Goal: Information Seeking & Learning: Learn about a topic

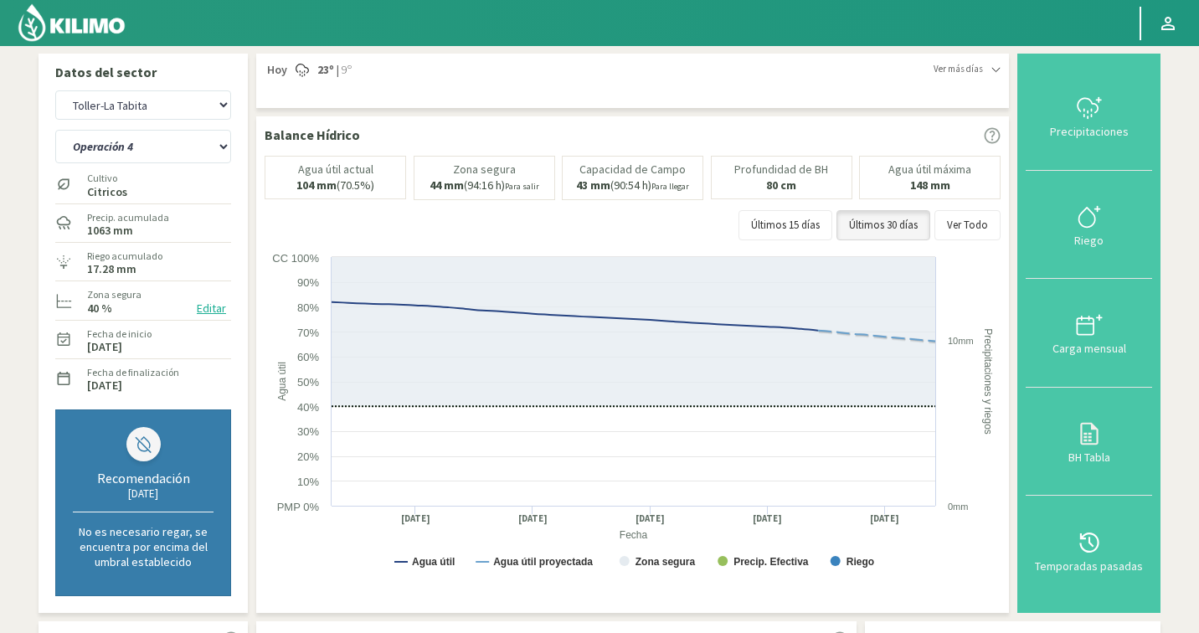
select select "275: Object"
select select "3: Object"
click at [167, 92] on select "Agr. Cardonal Agr. El [PERSON_NAME] Agrícola [GEOGRAPHIC_DATA] - IC Agrícola Ex…" at bounding box center [143, 104] width 176 height 29
select select "428: Object"
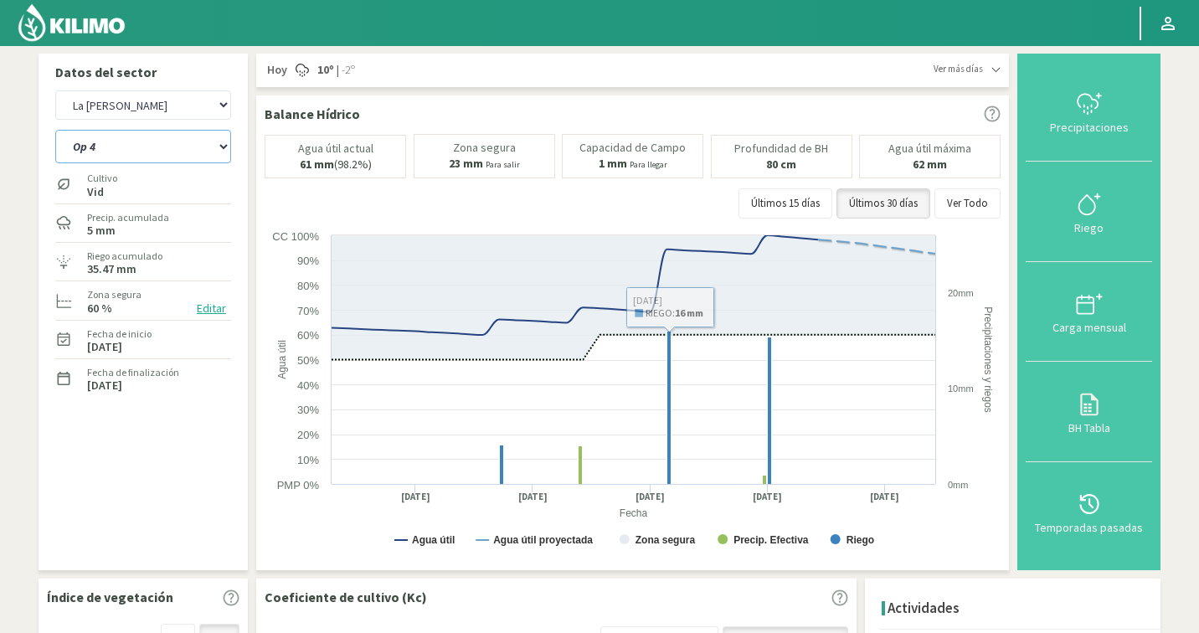
click at [105, 155] on select "Op 4 Op 5" at bounding box center [143, 147] width 176 height 34
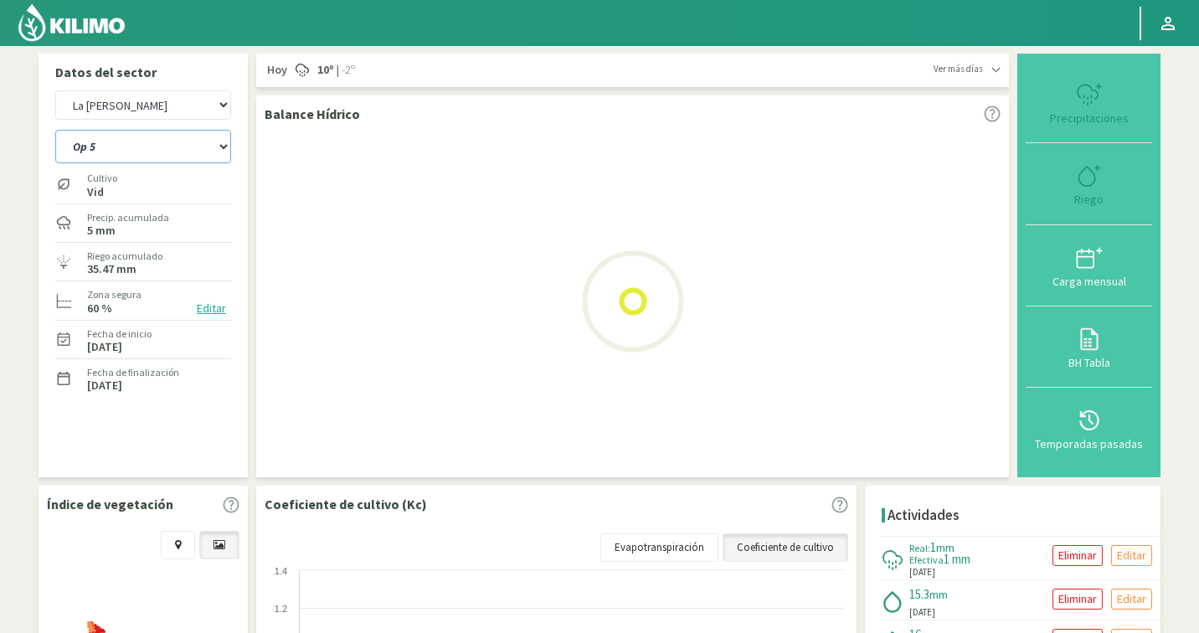
select select "4: Object"
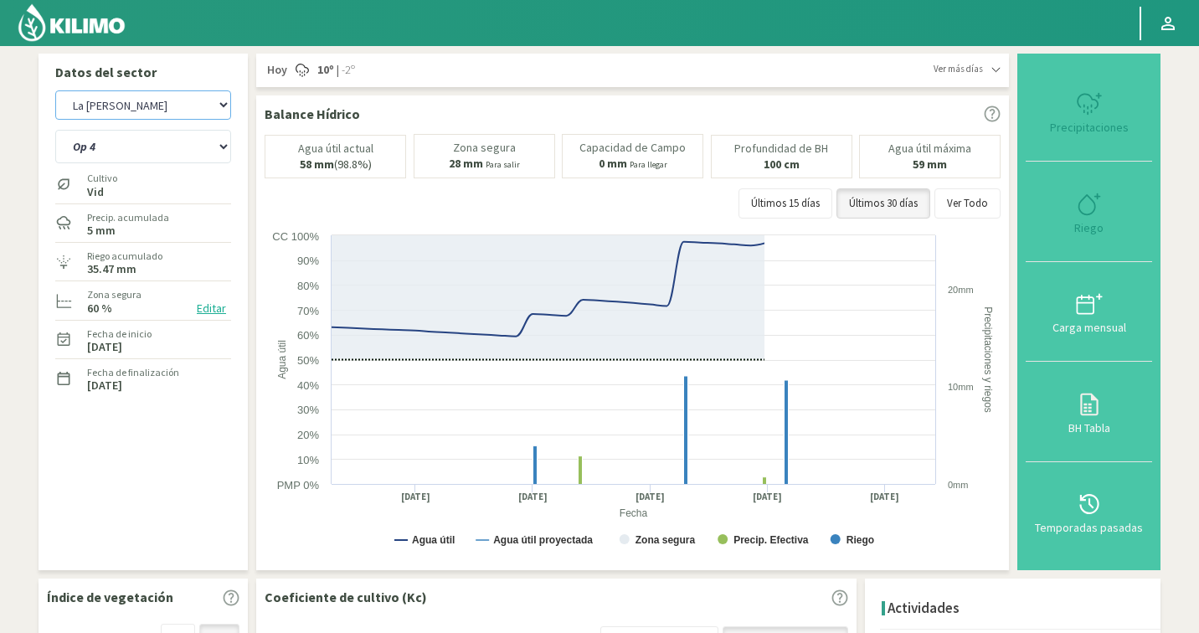
click at [148, 114] on select "Agr. Cardonal Agr. El [PERSON_NAME] Agrícola [GEOGRAPHIC_DATA] - IC Agrícola Ex…" at bounding box center [143, 104] width 176 height 29
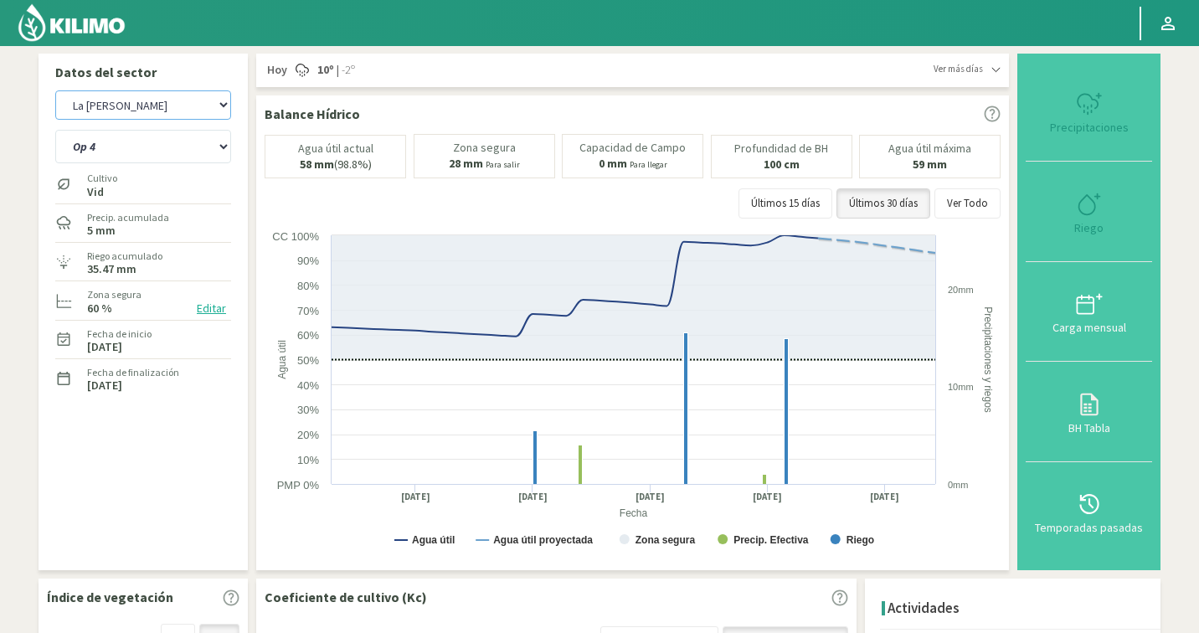
select select "713: Object"
select select "7: Object"
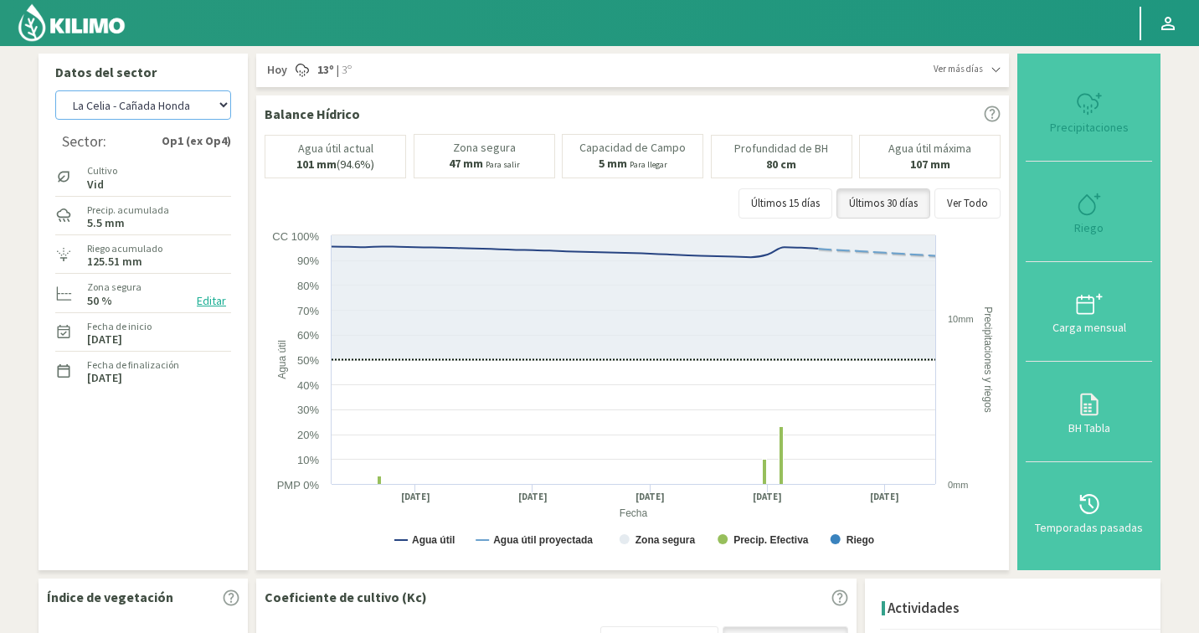
click at [164, 109] on select "Agr. Cardonal Agr. El [PERSON_NAME] Agrícola [GEOGRAPHIC_DATA] - IC Agrícola Ex…" at bounding box center [143, 104] width 176 height 29
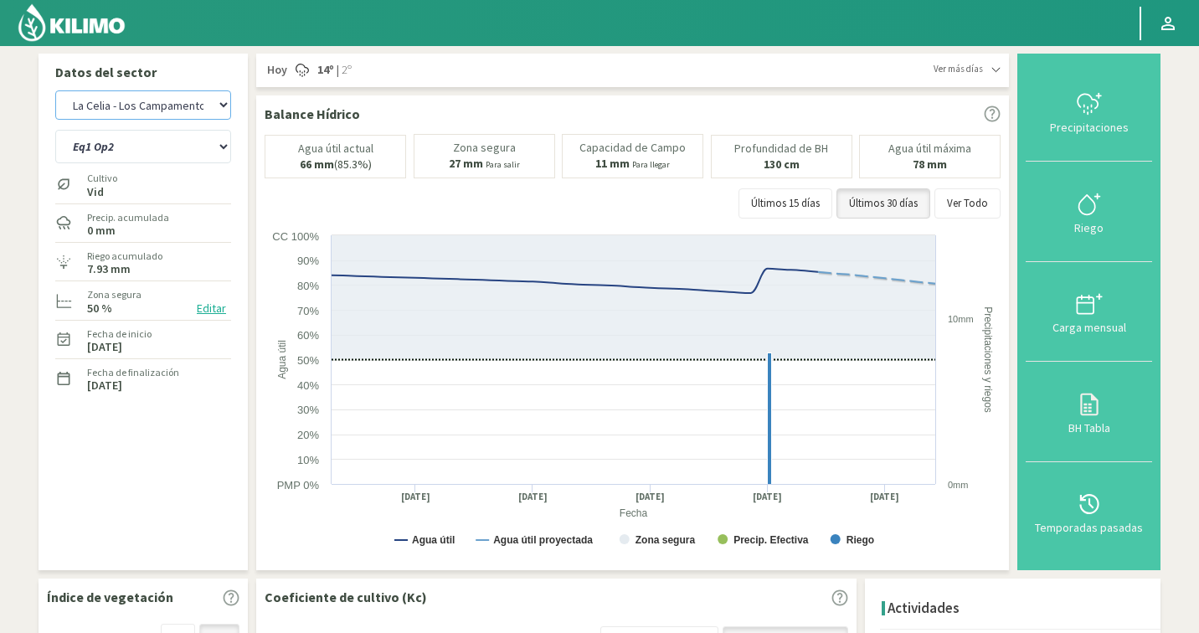
click at [126, 99] on select "Agr. Cardonal Agr. El [PERSON_NAME] Agrícola [GEOGRAPHIC_DATA] - IC Agrícola Ex…" at bounding box center [143, 104] width 176 height 29
select select "1568: Object"
select select "2: Object"
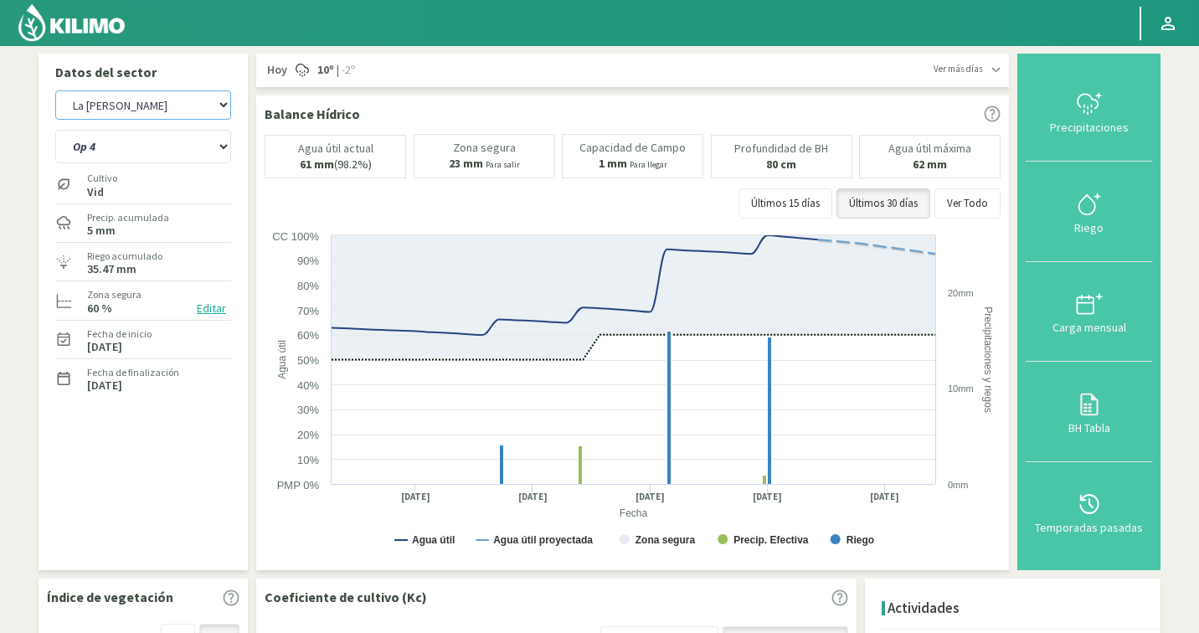
click at [135, 106] on select "Agr. Cardonal Agr. El [PERSON_NAME] Agrícola [GEOGRAPHIC_DATA] - IC Agrícola Ex…" at bounding box center [143, 104] width 176 height 29
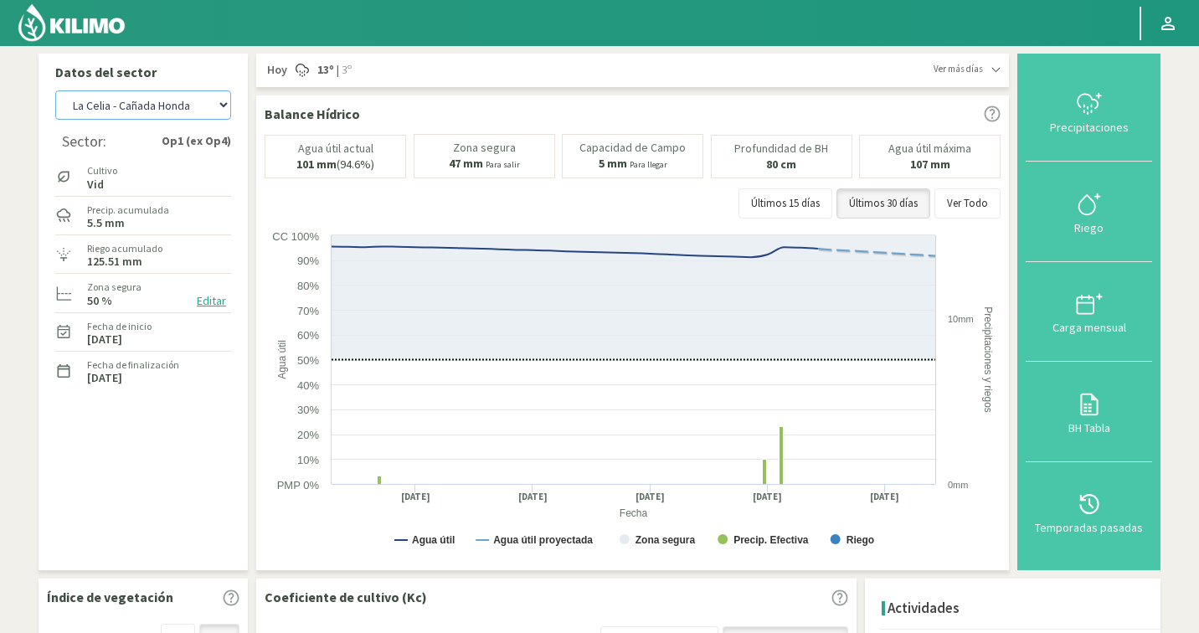
click at [141, 110] on select "Agr. Cardonal Agr. El [PERSON_NAME] Agrícola [GEOGRAPHIC_DATA] - IC Agrícola Ex…" at bounding box center [143, 104] width 176 height 29
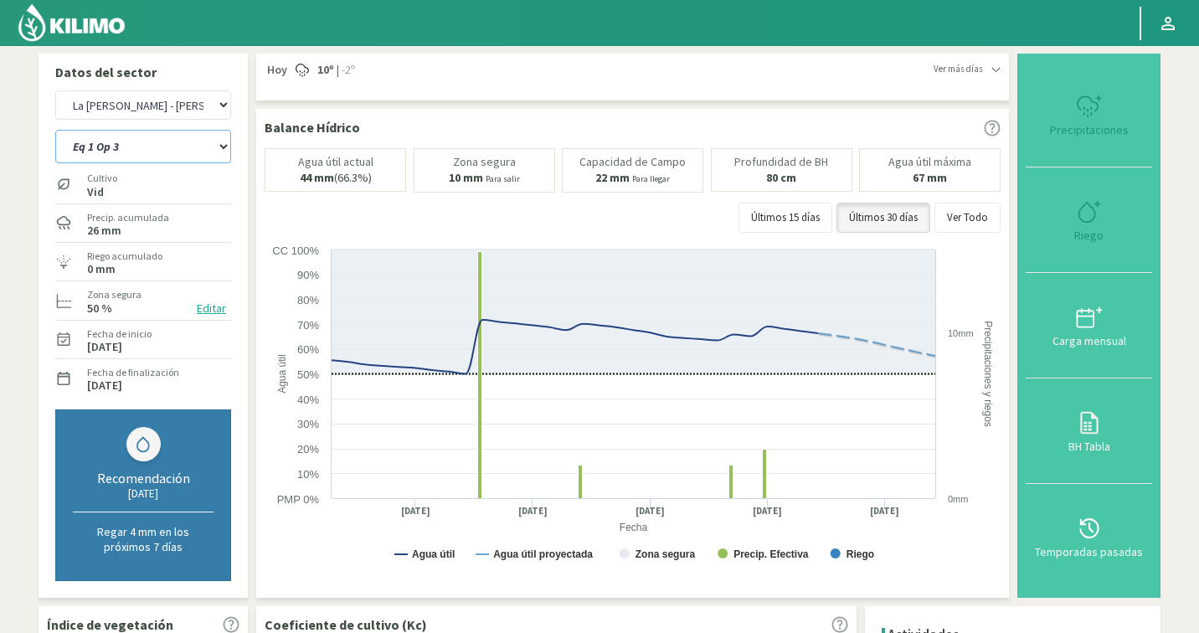
click at [152, 142] on select "Eq 1 Op 3 Eq 1 Op 4 Eq 2 Op 4 Eq 4 Op 1 Eq 4 Op 2 Eq 4 Op 3" at bounding box center [143, 147] width 176 height 34
click at [145, 109] on select "Agr. Cardonal Agr. El [PERSON_NAME] Agrícola [GEOGRAPHIC_DATA] - IC Agrícola Ex…" at bounding box center [143, 104] width 176 height 29
click at [136, 104] on select "Agr. Cardonal Agr. El [PERSON_NAME] Agrícola [GEOGRAPHIC_DATA] - IC Agrícola Ex…" at bounding box center [143, 104] width 176 height 29
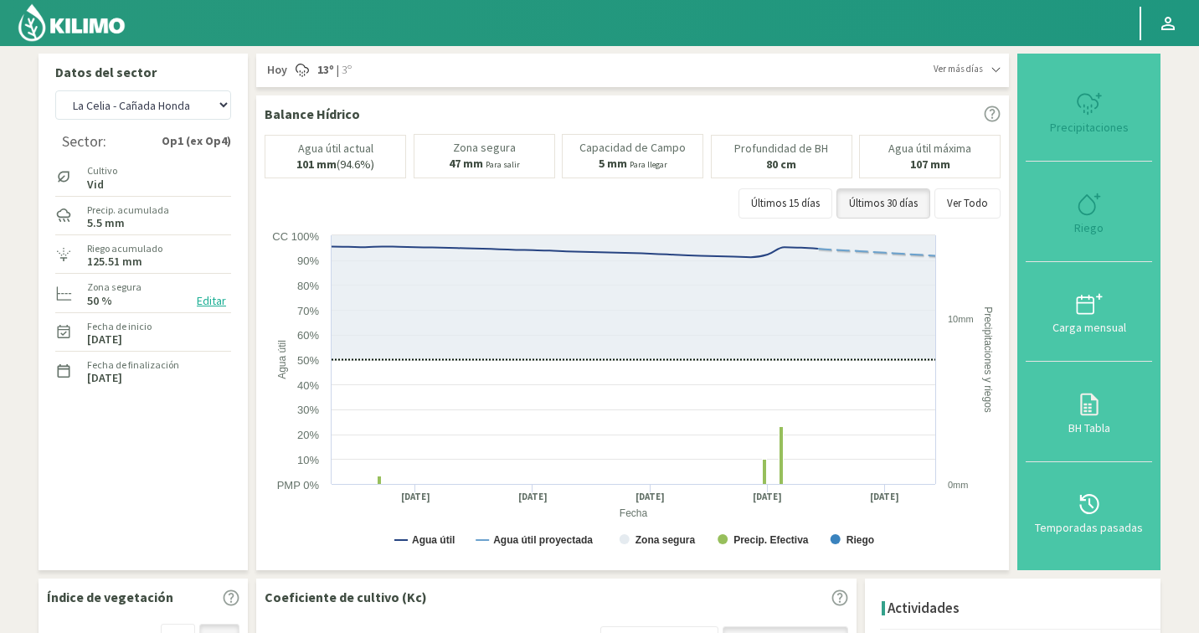
click at [207, 145] on strong "Op1 (ex Op4)" at bounding box center [197, 141] width 70 height 18
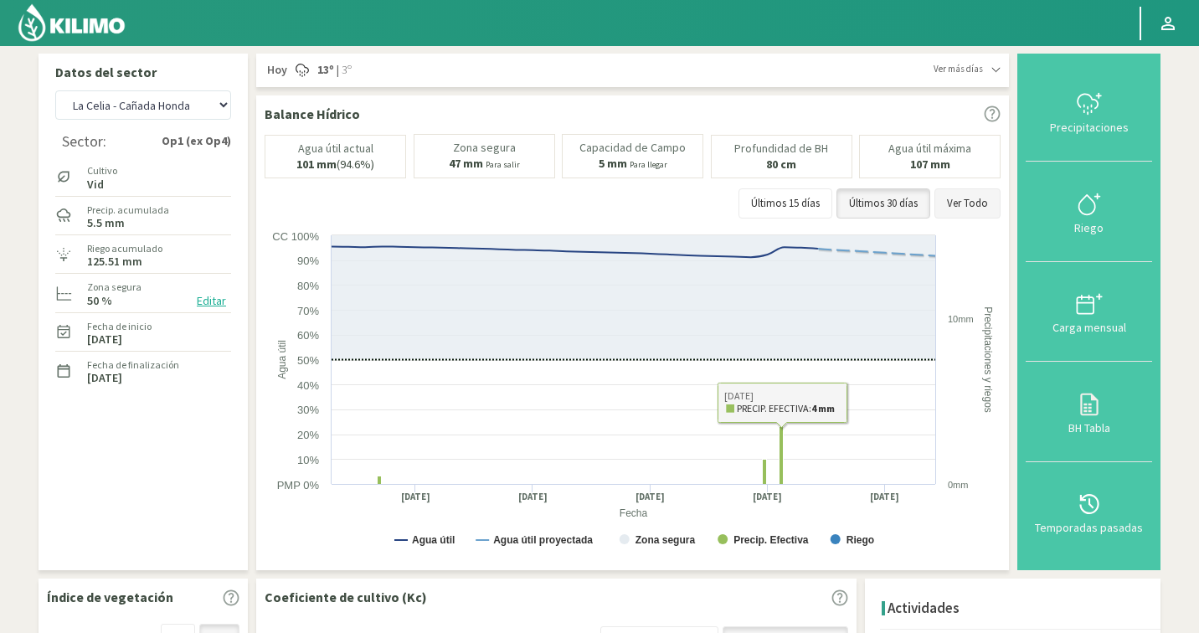
click at [981, 198] on button "Ver Todo" at bounding box center [968, 203] width 66 height 30
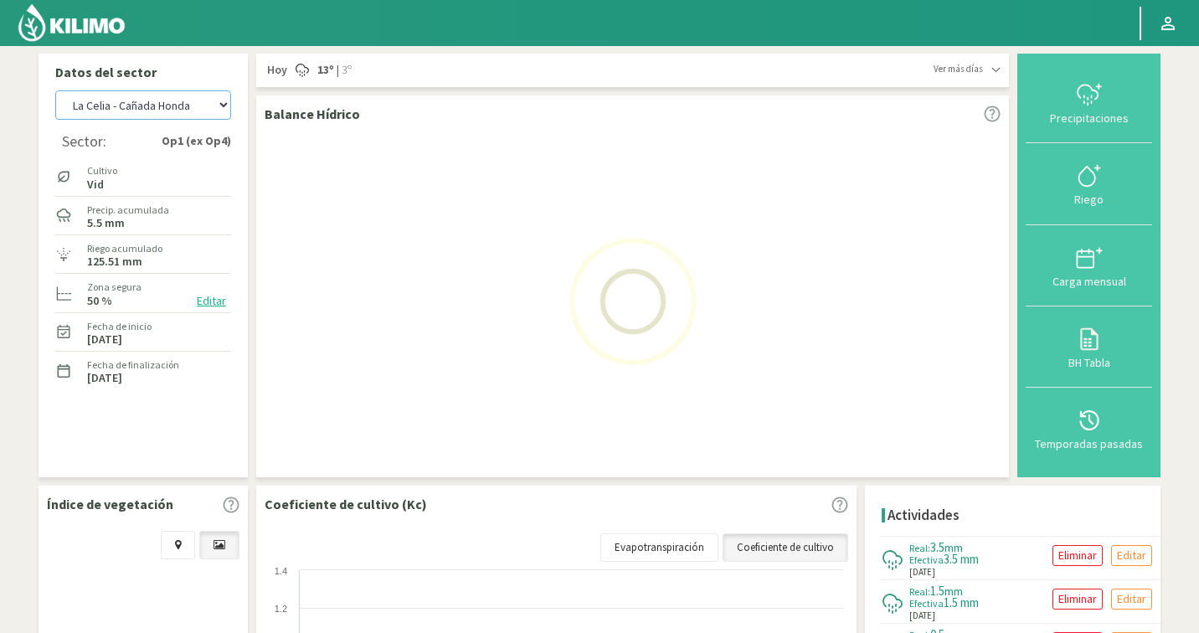
click at [121, 106] on select "Agr. Cardonal Agr. El [PERSON_NAME] Agrícola [GEOGRAPHIC_DATA] - IC Agrícola Ex…" at bounding box center [143, 104] width 176 height 29
click at [967, 67] on span "Ver más días" at bounding box center [958, 69] width 49 height 14
select select "2710: Object"
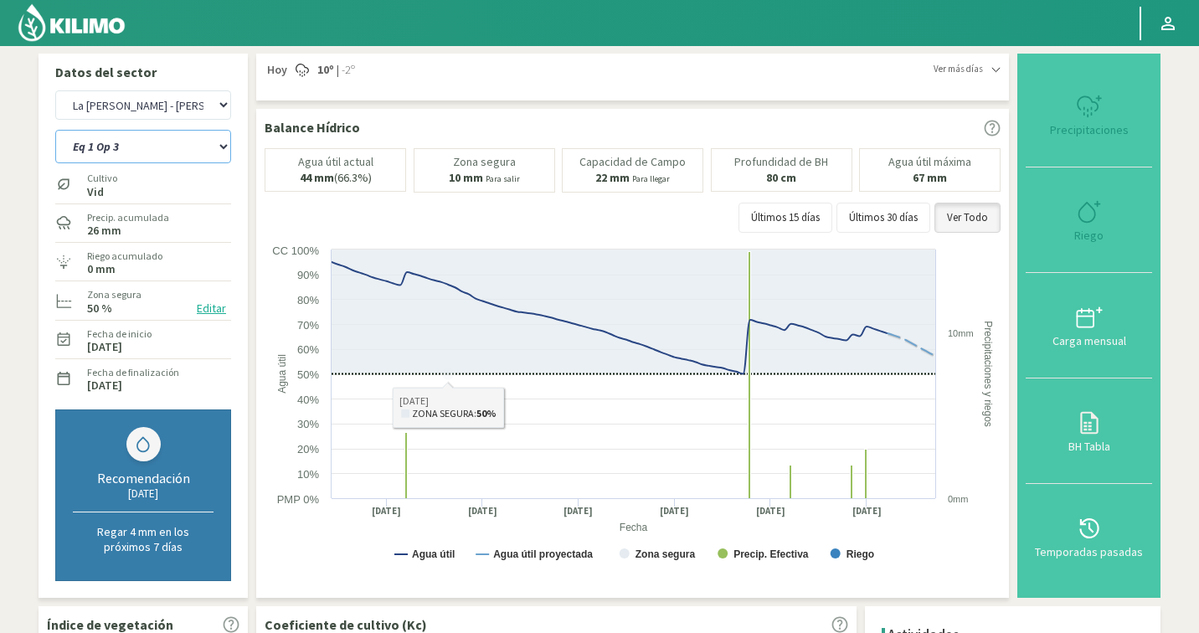
click at [124, 142] on select "Eq 1 Op 3 Eq 1 Op 4 Eq 2 Op 4 Eq 4 Op 1 Eq 4 Op 2 Eq 4 Op 3" at bounding box center [143, 147] width 176 height 34
click at [144, 158] on select "Eq 1 Op 3 Eq 1 Op 4 Eq 2 Op 4 Eq 4 Op 1 Eq 4 Op 2 Eq 4 Op 3" at bounding box center [143, 147] width 176 height 34
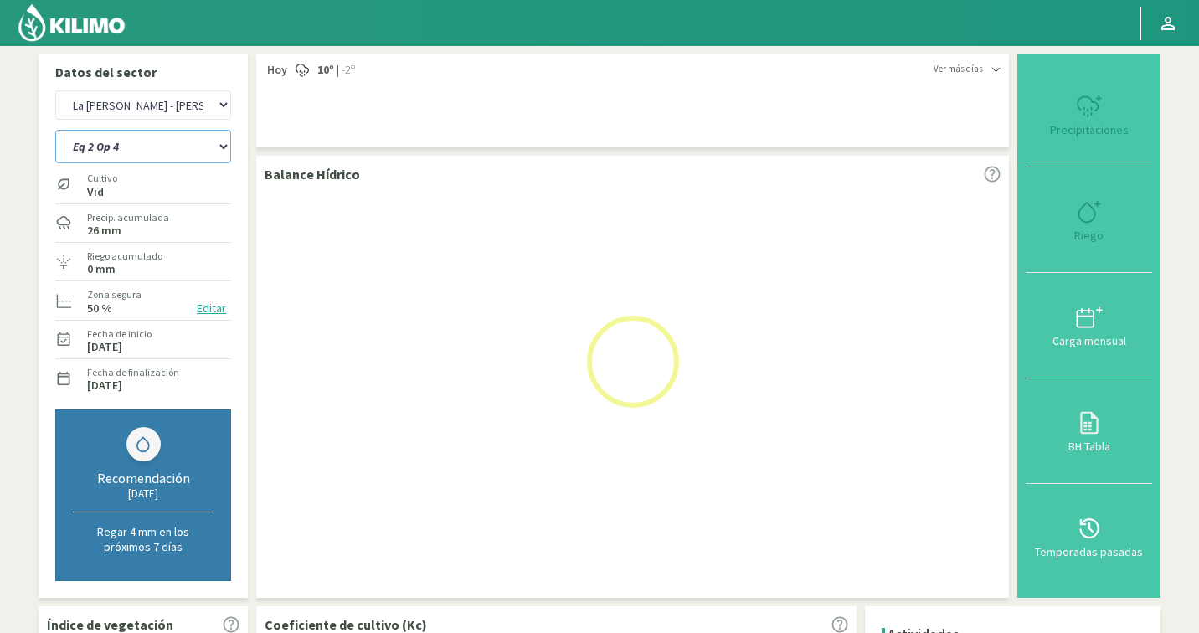
click at [122, 152] on select "Eq 1 Op 3 Eq 1 Op 4 Eq 2 Op 4 Eq 4 Op 1 Eq 4 Op 2 Eq 4 Op 3" at bounding box center [143, 147] width 176 height 34
select select "0: Object"
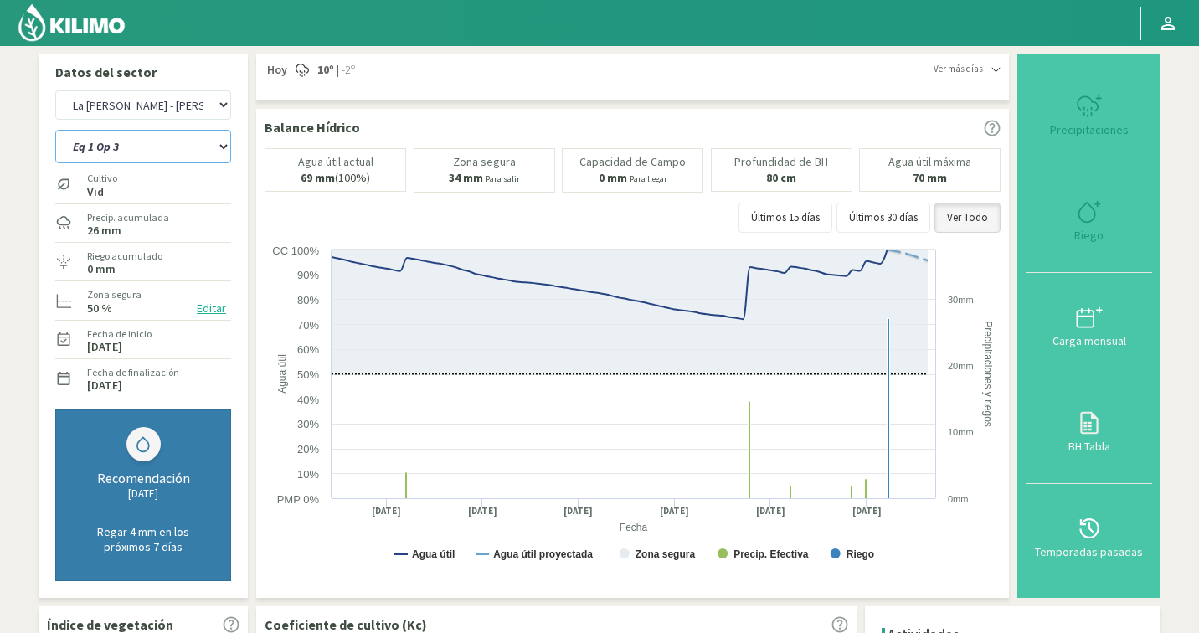
select select "2995: Object"
select select "6: Object"
click at [135, 152] on select "Eq 1 Op 3 Eq 1 Op 4 Eq 2 Op 4 Eq 4 Op 1 Eq 4 Op 2 Eq 4 Op 3" at bounding box center [143, 147] width 176 height 34
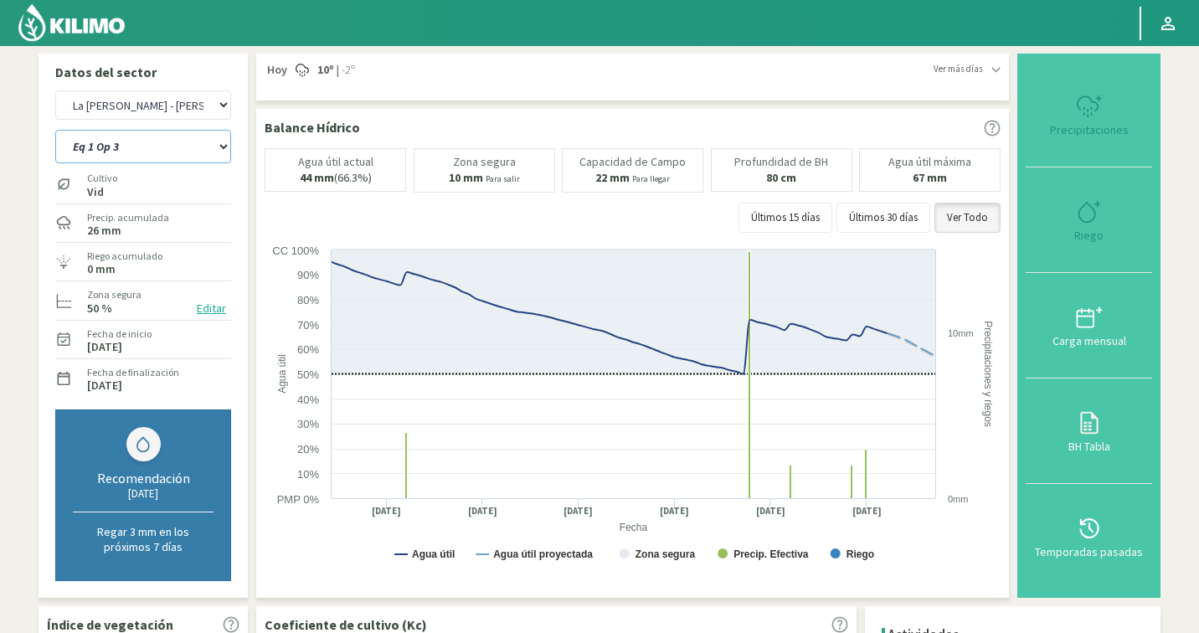
click at [98, 147] on select "Eq 1 Op 3 Eq 1 Op 4 Eq 2 Op 4 Eq 4 Op 1 Eq 4 Op 2 Eq 4 Op 3" at bounding box center [143, 147] width 176 height 34
select select "3280: Object"
click at [99, 143] on select "Eq 1 Op 3 Eq 1 Op 4 Eq 2 Op 4 Eq 4 Op 1 Eq 4 Op 2 Eq 4 Op 3" at bounding box center [143, 147] width 176 height 34
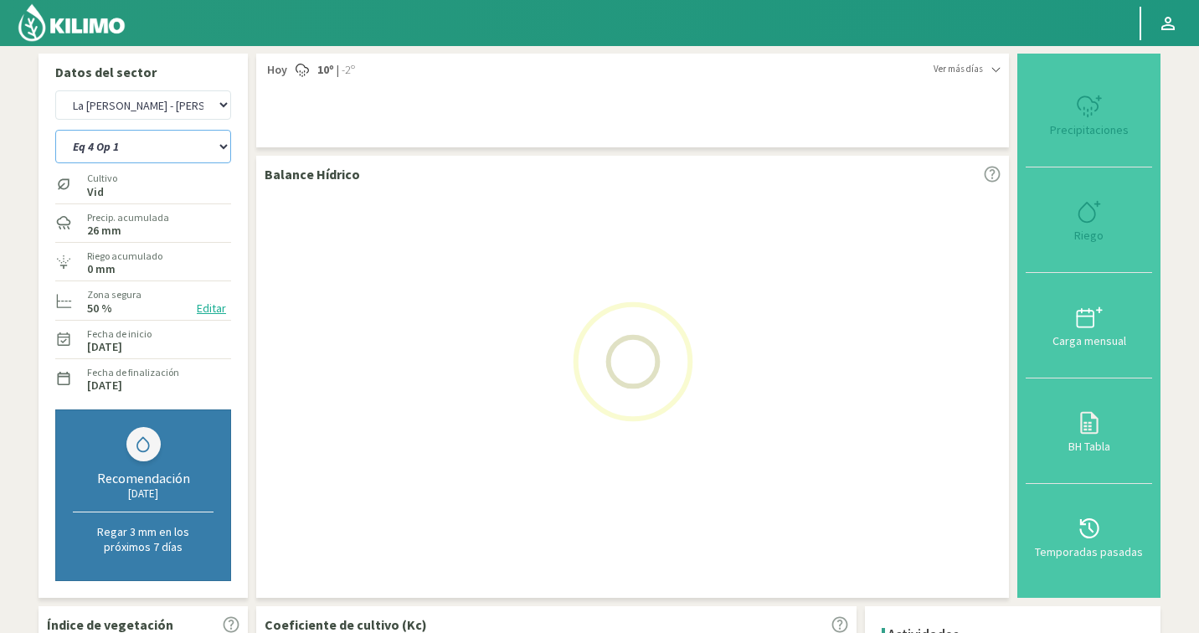
select select "12: Object"
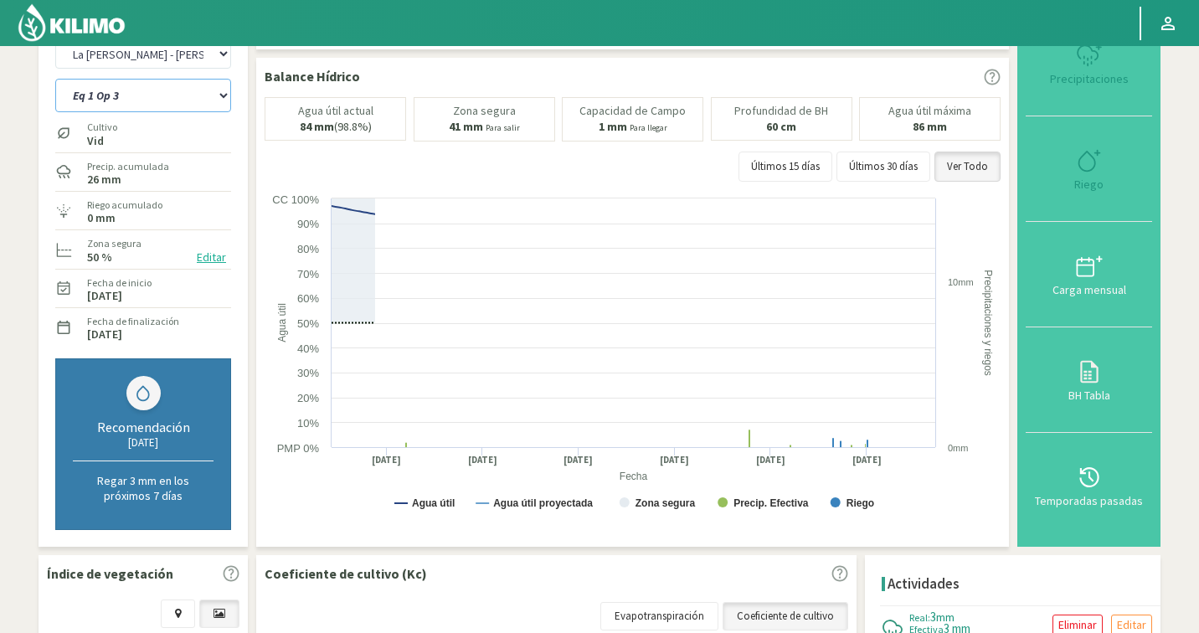
scroll to position [71, 0]
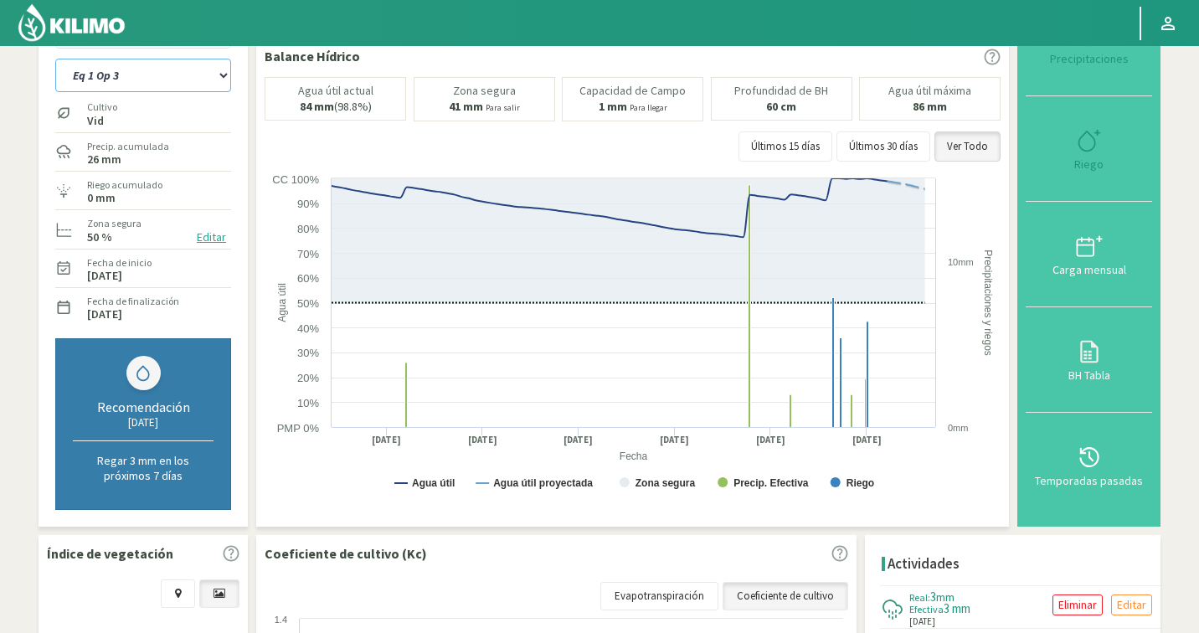
select select "3565: Object"
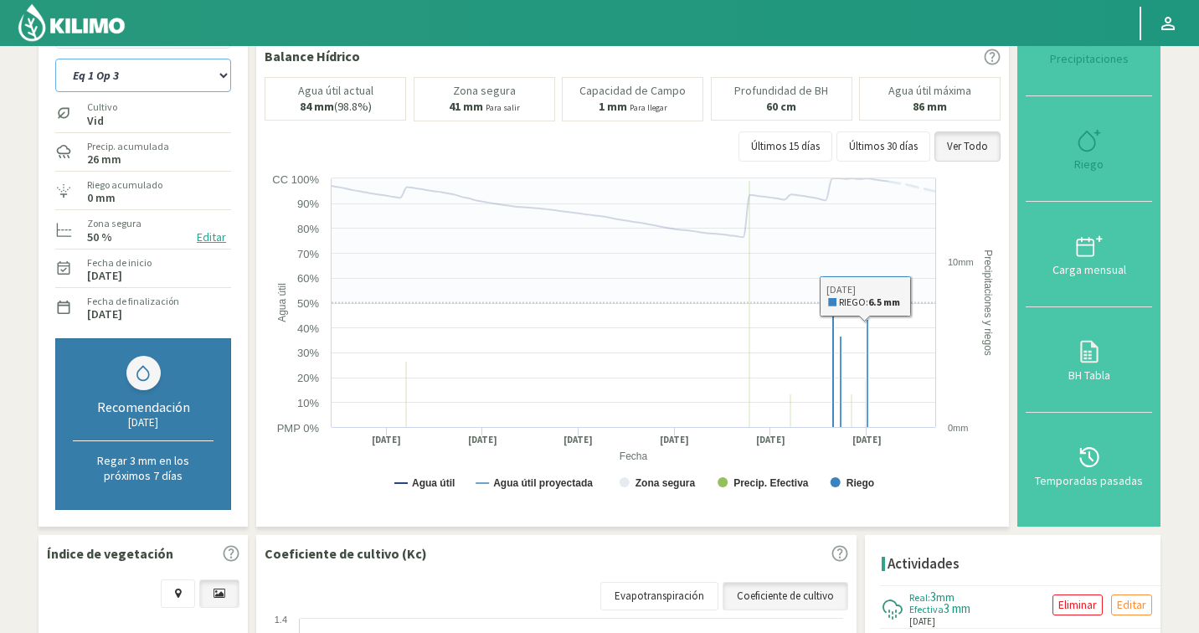
select select "21: Object"
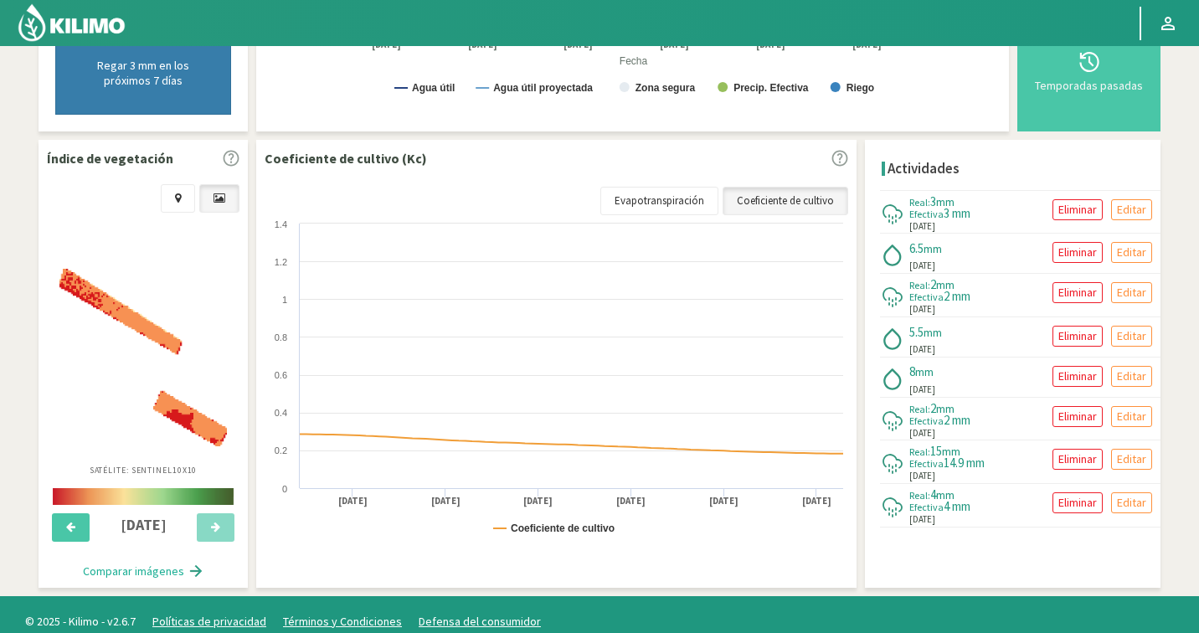
scroll to position [480, 0]
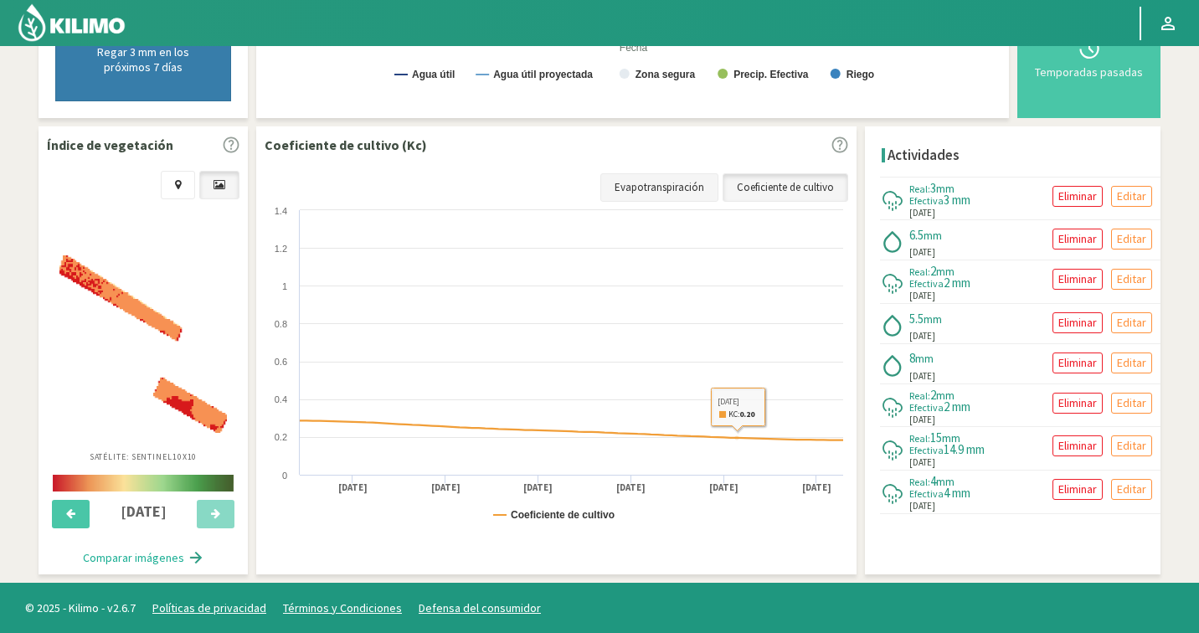
click at [685, 188] on link "Evapotranspiración" at bounding box center [660, 187] width 118 height 28
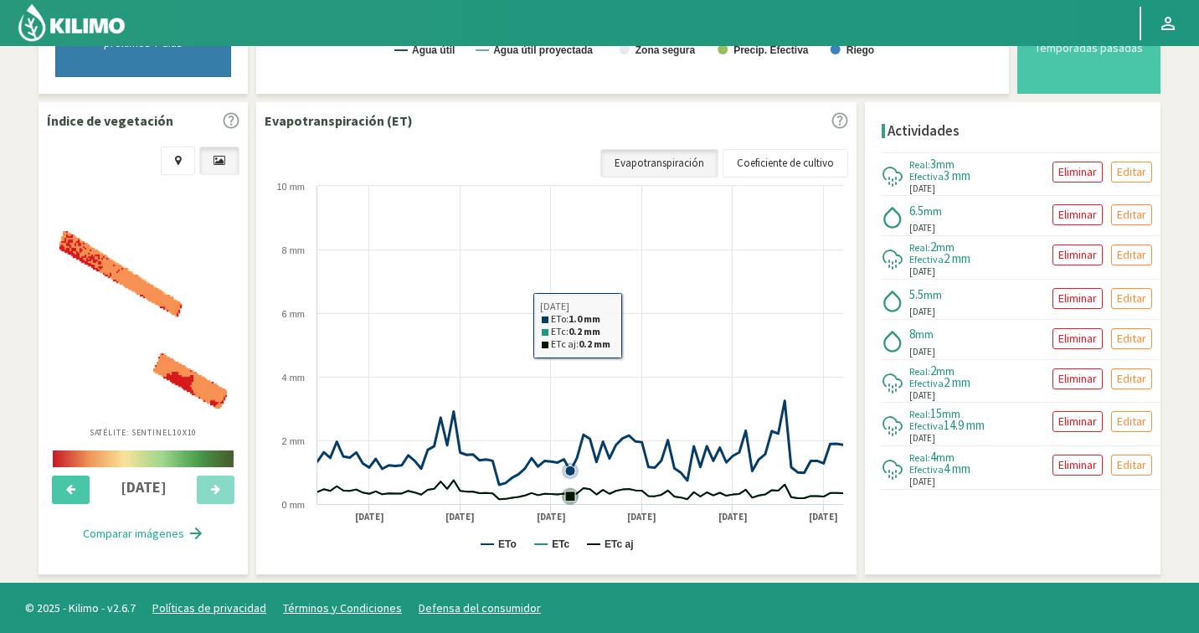
scroll to position [0, 0]
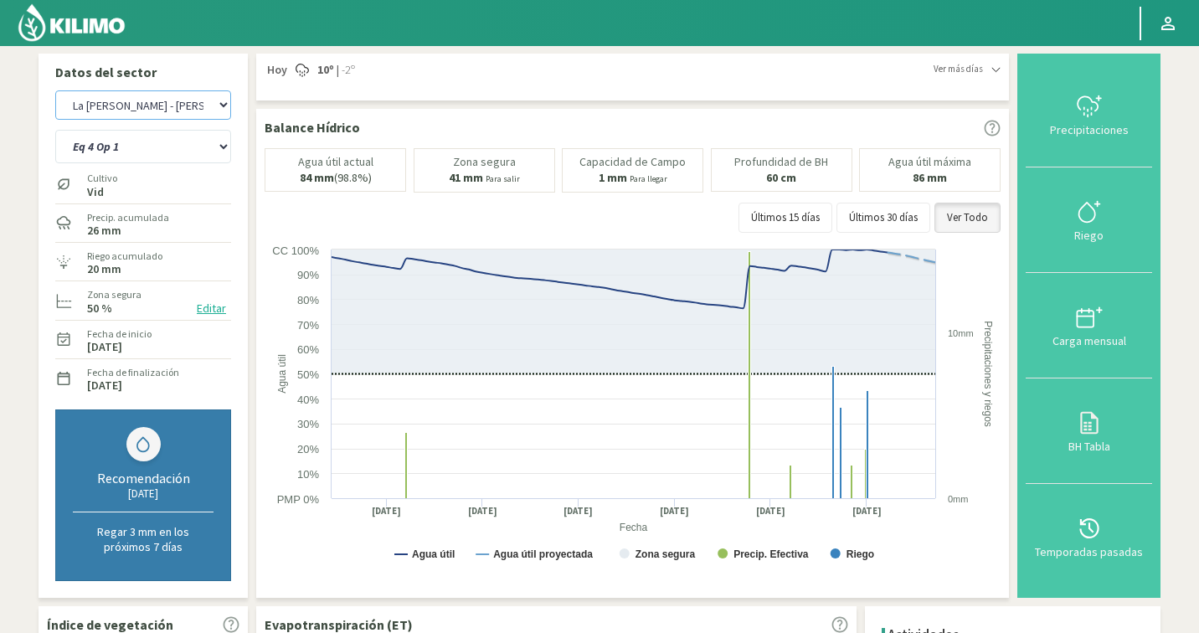
click at [130, 101] on select "Agr. Cardonal Agr. El [PERSON_NAME] Agrícola [GEOGRAPHIC_DATA] - IC Agrícola Ex…" at bounding box center [143, 104] width 176 height 29
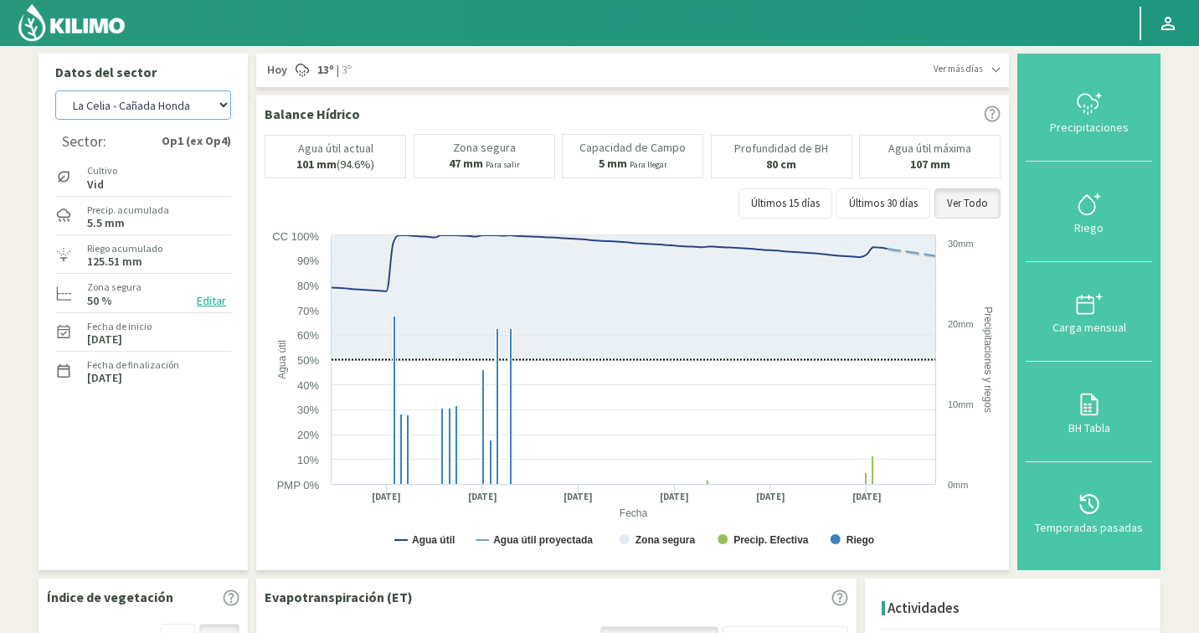
click at [141, 101] on select "Agr. Cardonal Agr. El [PERSON_NAME] Agrícola [GEOGRAPHIC_DATA] - IC Agrícola Ex…" at bounding box center [143, 104] width 176 height 29
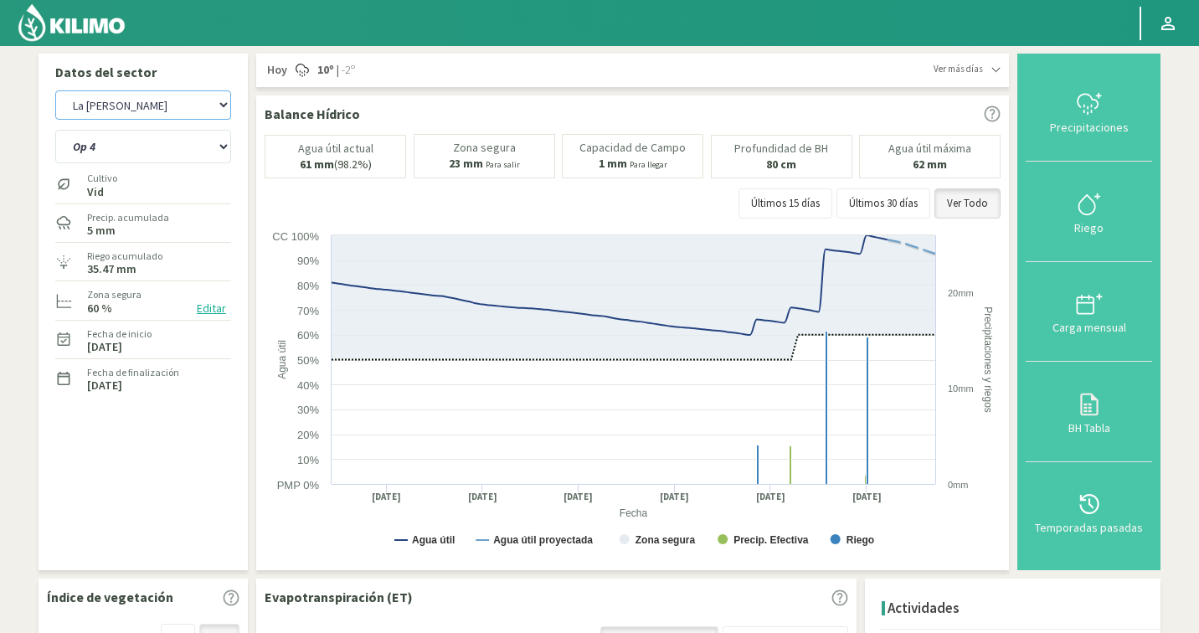
click at [97, 106] on select "Agr. Cardonal Agr. El [PERSON_NAME] Agrícola [GEOGRAPHIC_DATA] - IC Agrícola Ex…" at bounding box center [143, 104] width 176 height 29
click at [143, 106] on select "Agr. Cardonal Agr. El [PERSON_NAME] Agrícola [GEOGRAPHIC_DATA] - IC Agrícola Ex…" at bounding box center [143, 104] width 176 height 29
click at [125, 117] on select "Agr. Cardonal Agr. El [PERSON_NAME] Agrícola [GEOGRAPHIC_DATA] - IC Agrícola Ex…" at bounding box center [143, 104] width 176 height 29
click at [164, 108] on select "Agr. Cardonal Agr. El [PERSON_NAME] Agrícola [GEOGRAPHIC_DATA] - IC Agrícola Ex…" at bounding box center [143, 104] width 176 height 29
select select "4136: Object"
